Goal: Information Seeking & Learning: Understand process/instructions

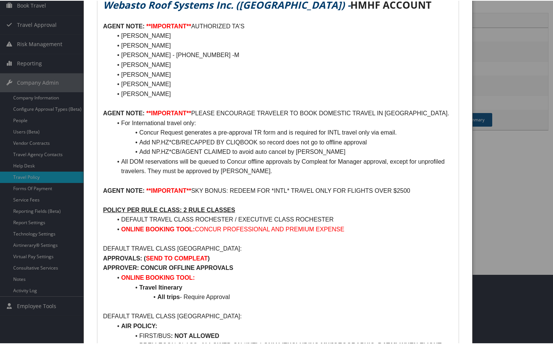
scroll to position [76, 0]
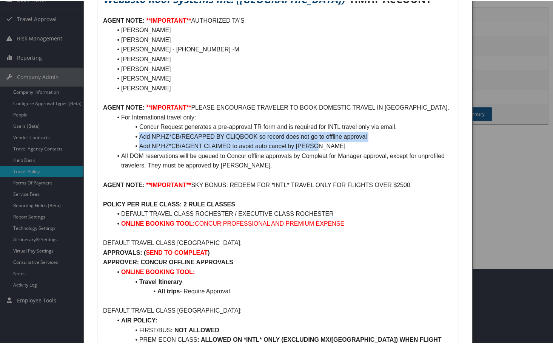
drag, startPoint x: 323, startPoint y: 145, endPoint x: 136, endPoint y: 138, distance: 186.7
click at [136, 138] on ul "For International travel only: Concur Request generates a pre-approval TR form …" at bounding box center [278, 141] width 350 height 58
copy ul "Add NP.HZ*CB/RECAPPED BY CLIQBOOK so record does not go to offline approval Add…"
